Goal: Obtain resource: Download file/media

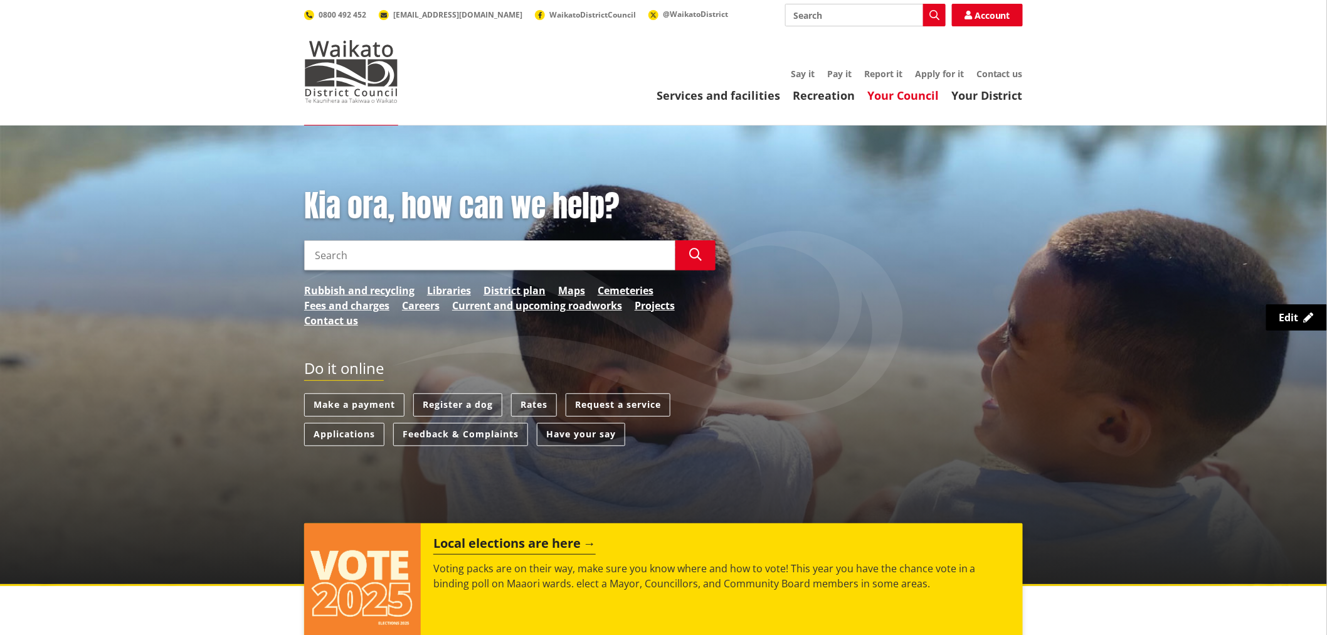
click at [930, 99] on link "Your Council" at bounding box center [903, 95] width 72 height 15
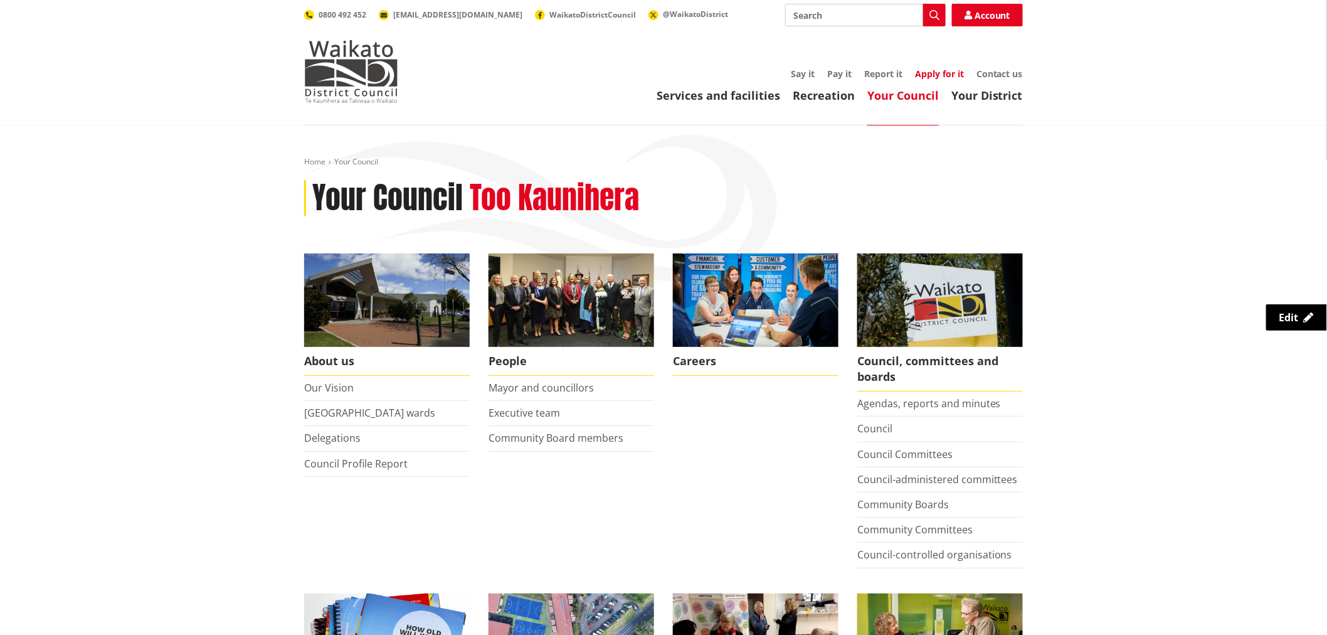
click at [931, 70] on link "Apply for it" at bounding box center [939, 74] width 49 height 12
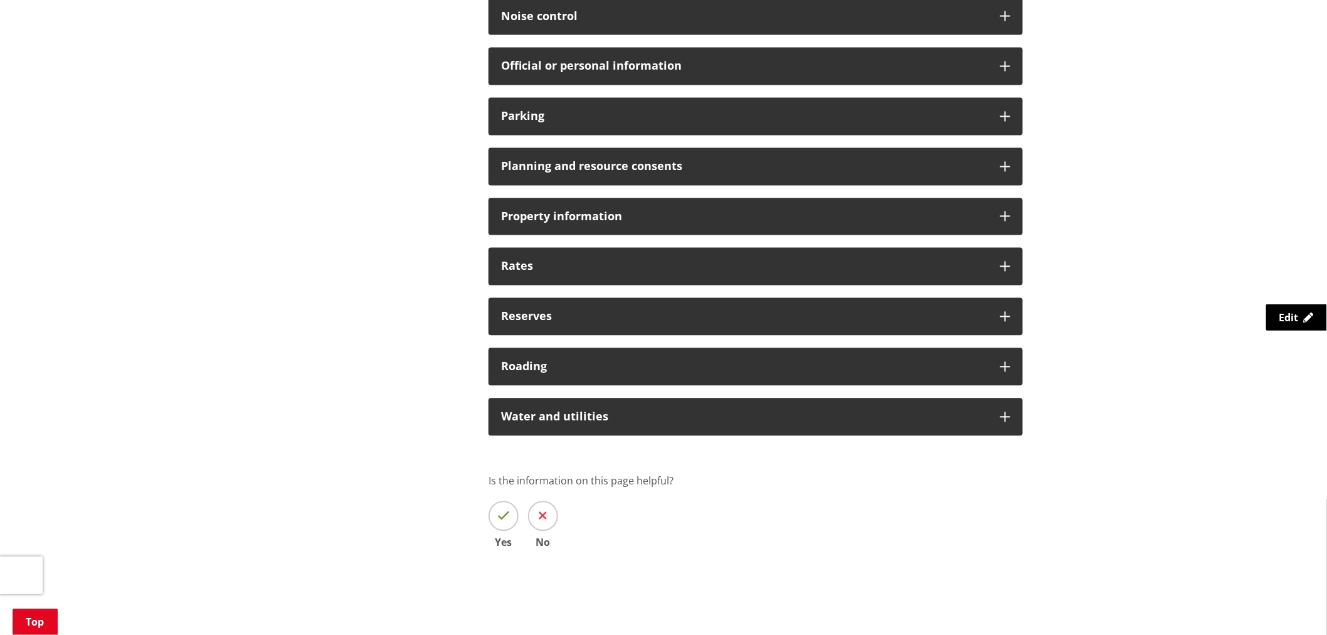
scroll to position [975, 0]
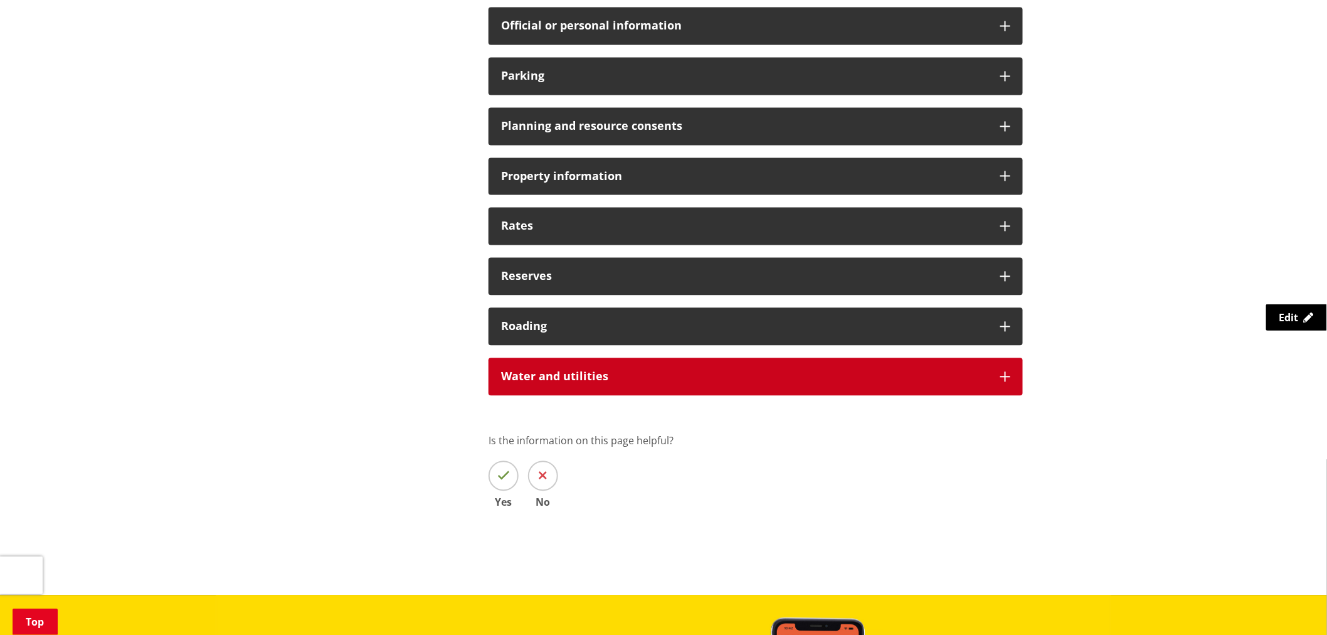
click at [604, 378] on h3 "Water and utilities" at bounding box center [744, 377] width 487 height 13
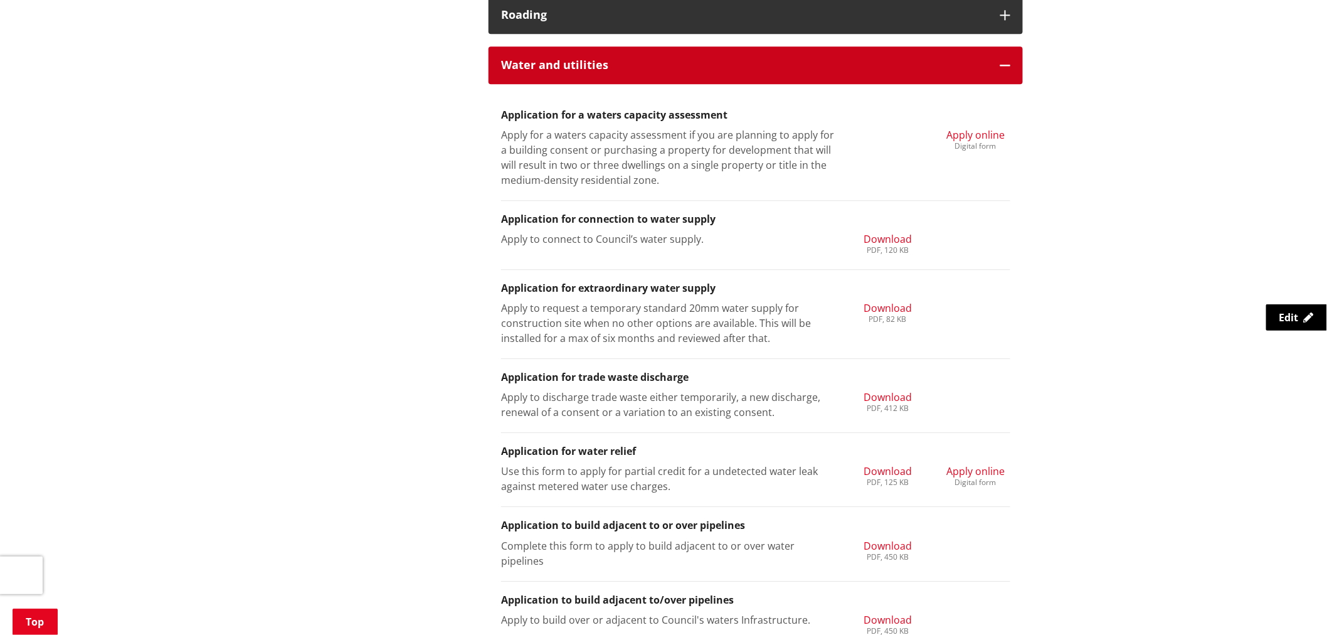
scroll to position [1255, 0]
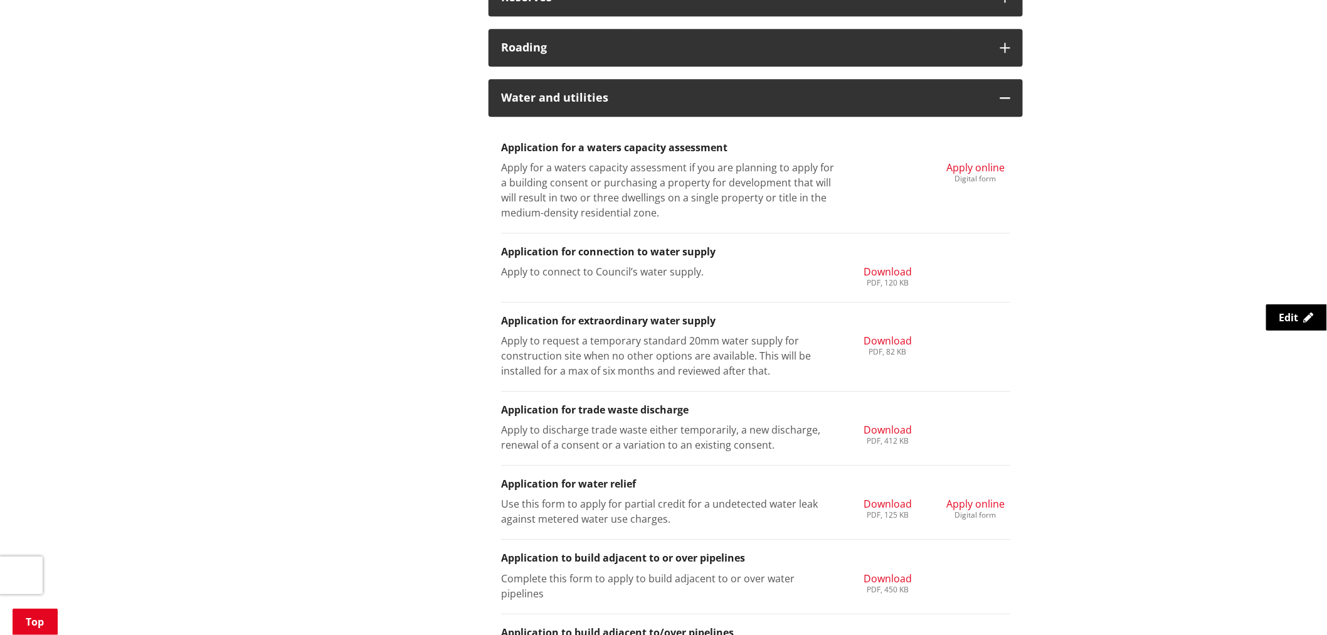
click at [1086, 208] on div "Home Your Council Forms Forms Ngaa Puka More from this section Forms Below you …" at bounding box center [663, 102] width 1327 height 2463
click at [979, 501] on span "Apply online" at bounding box center [976, 504] width 58 height 14
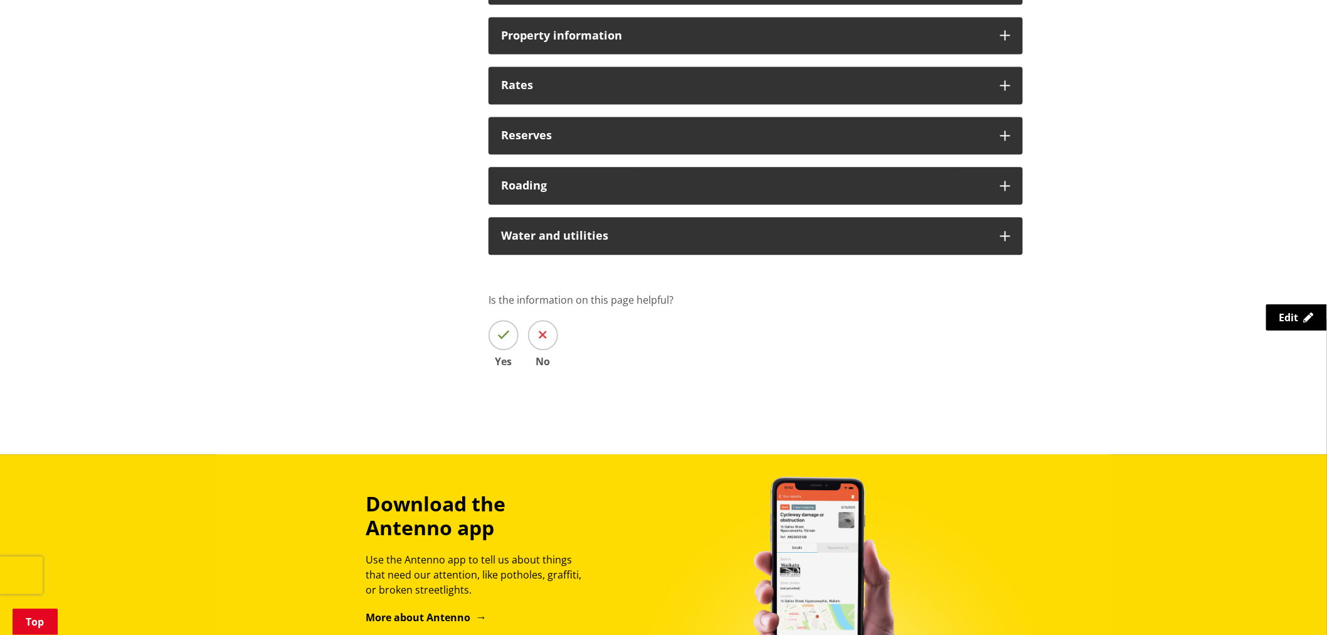
scroll to position [1115, 0]
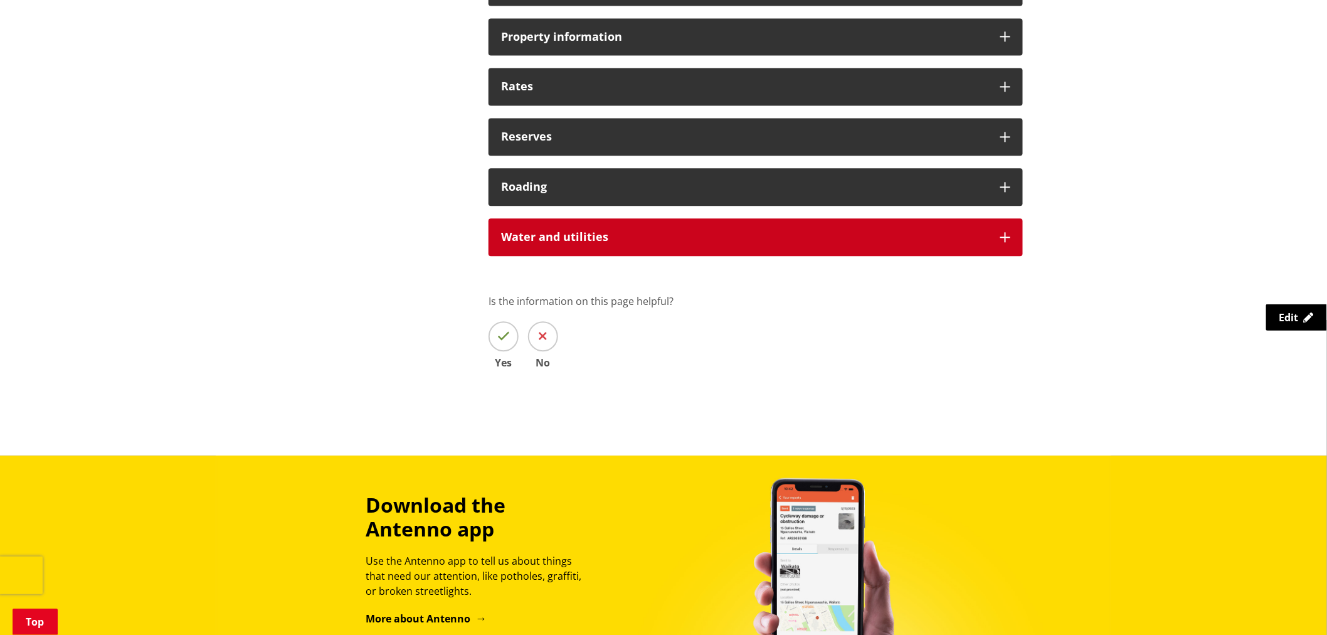
click at [775, 222] on div "Water and utilities" at bounding box center [756, 237] width 534 height 38
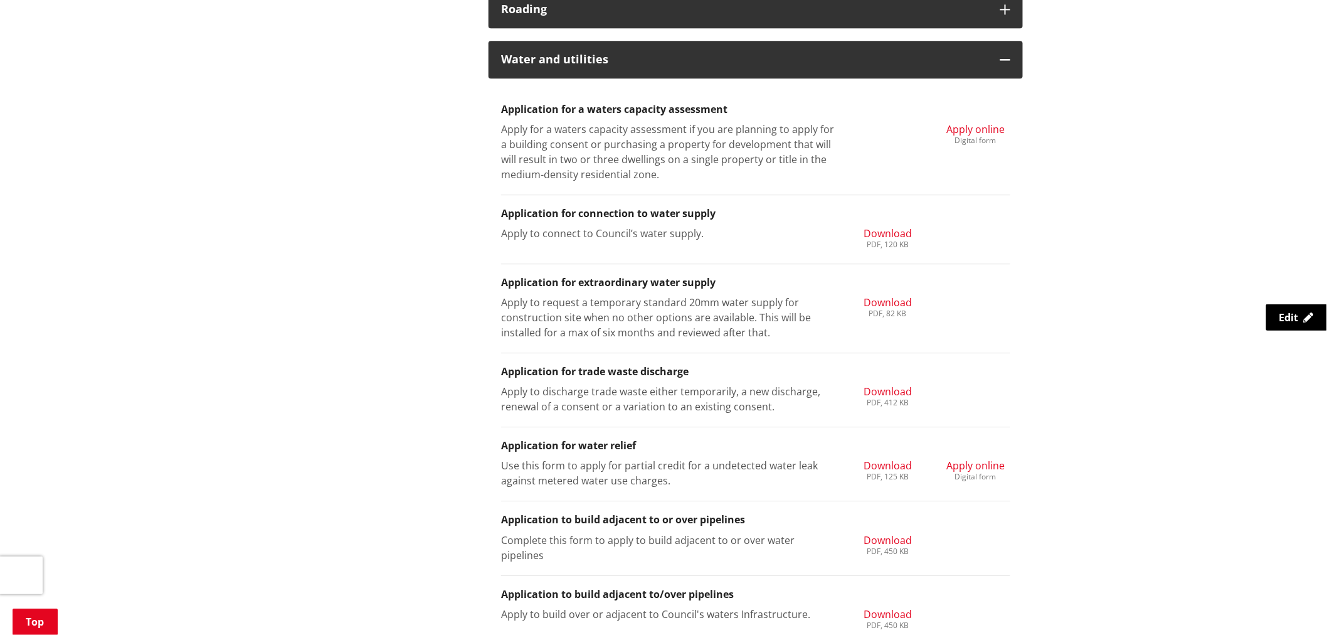
scroll to position [1325, 0]
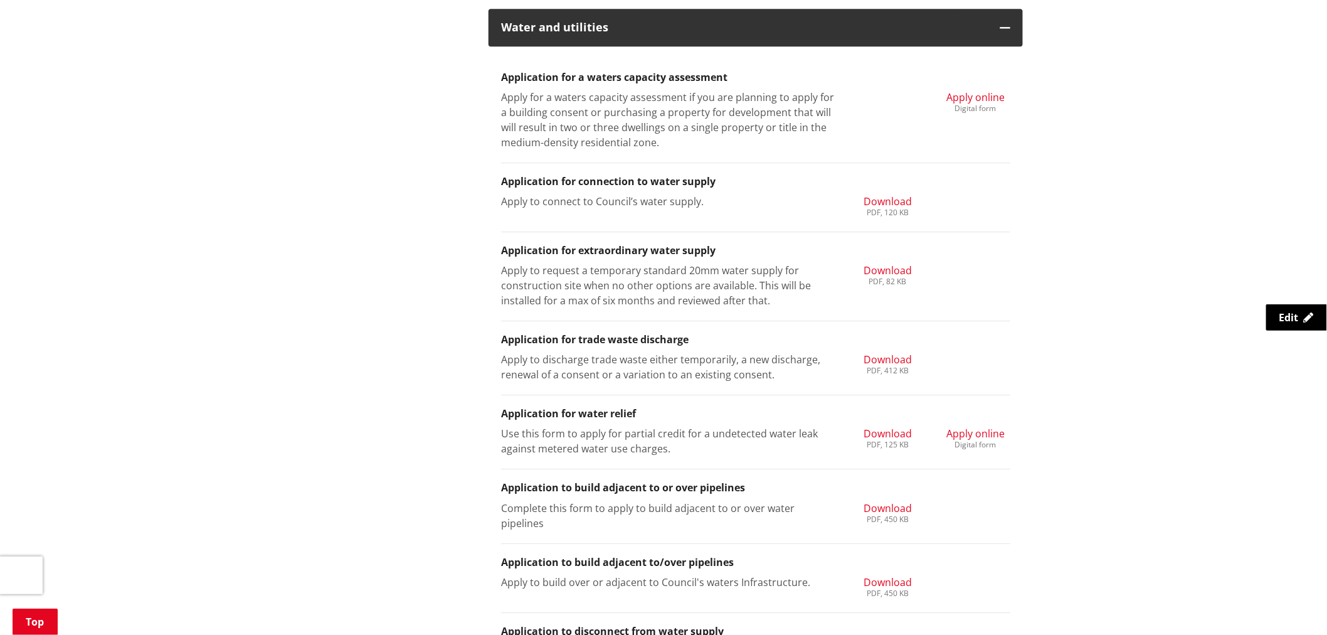
click at [876, 425] on li "Application for water relief Use this form to apply for partial credit for a un…" at bounding box center [755, 432] width 509 height 74
click at [879, 429] on span "Download" at bounding box center [888, 434] width 48 height 14
